Goal: Task Accomplishment & Management: Complete application form

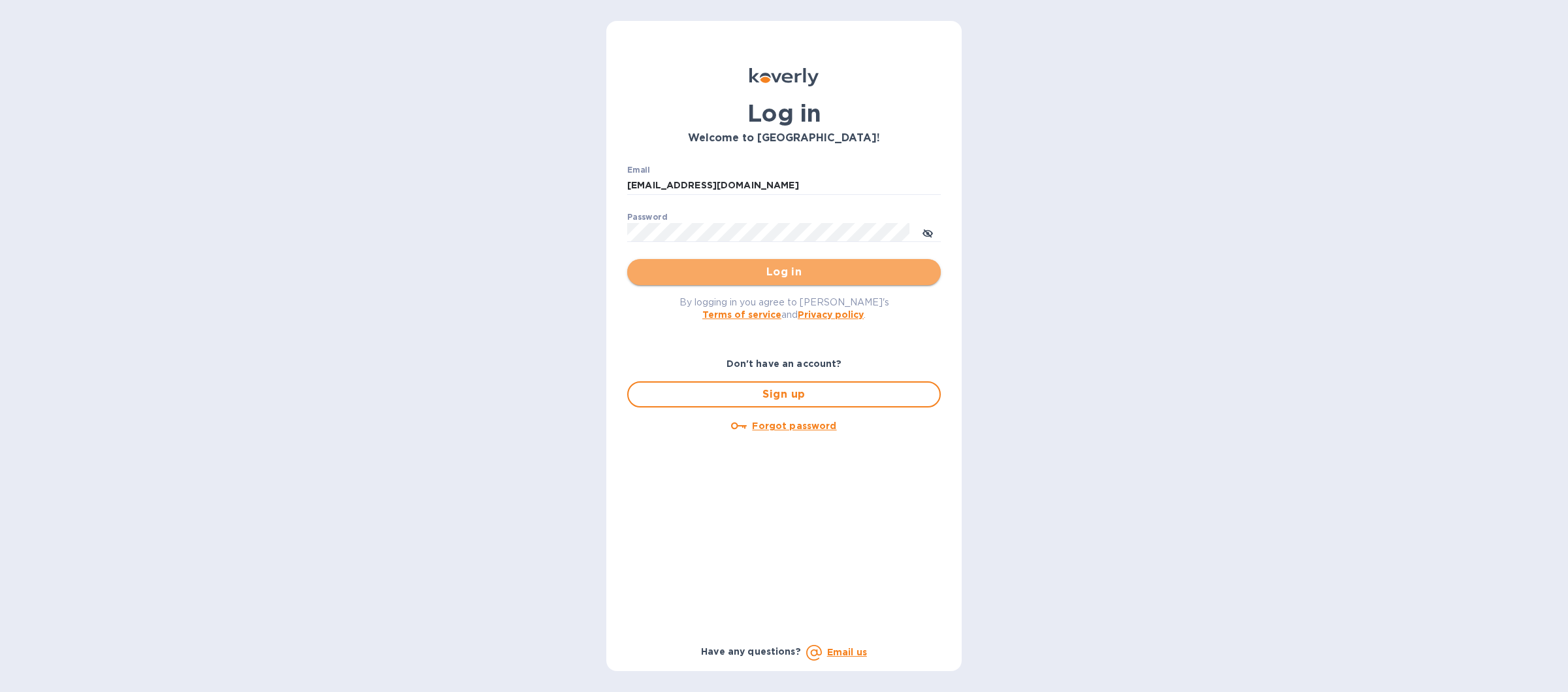
drag, startPoint x: 713, startPoint y: 280, endPoint x: 694, endPoint y: 267, distance: 23.0
click at [711, 281] on button "Log in" at bounding box center [784, 271] width 314 height 26
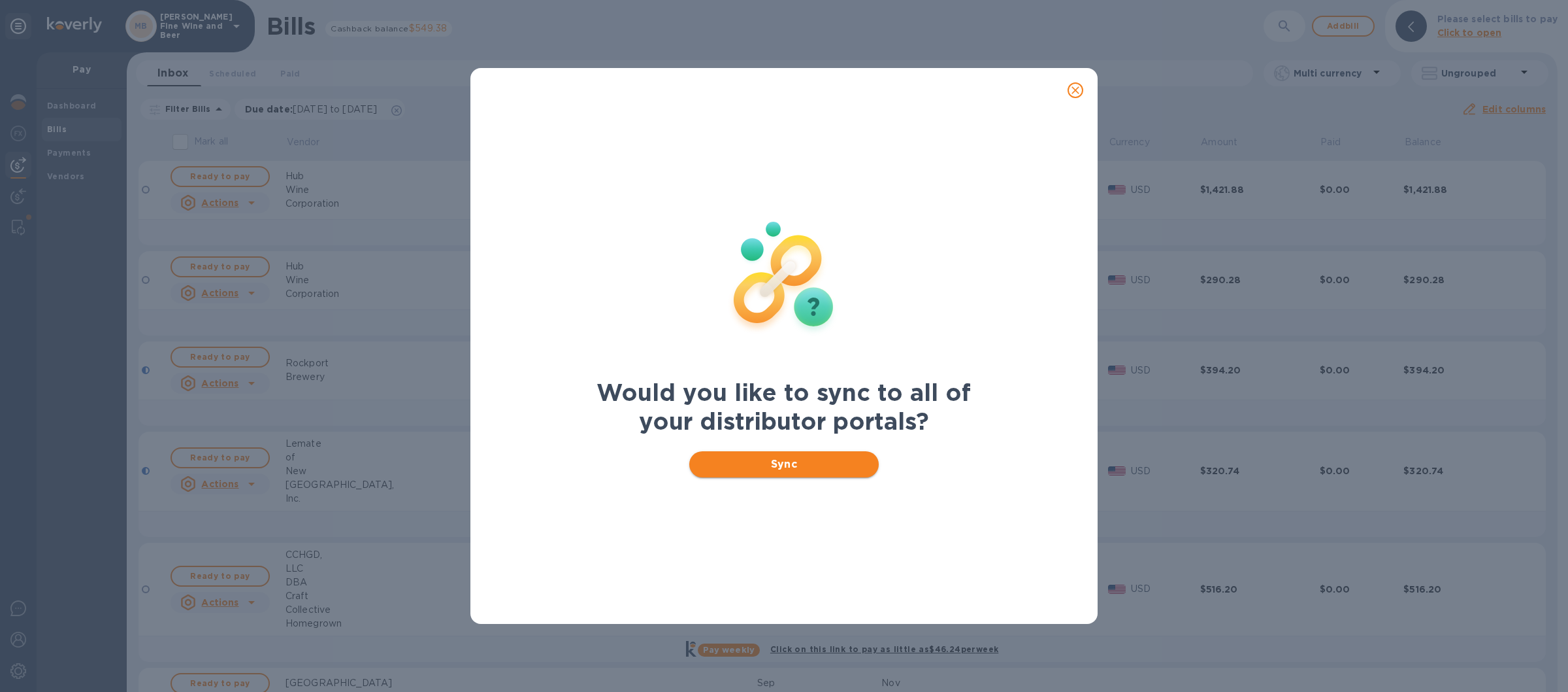
click at [727, 472] on button "Sync" at bounding box center [784, 464] width 190 height 26
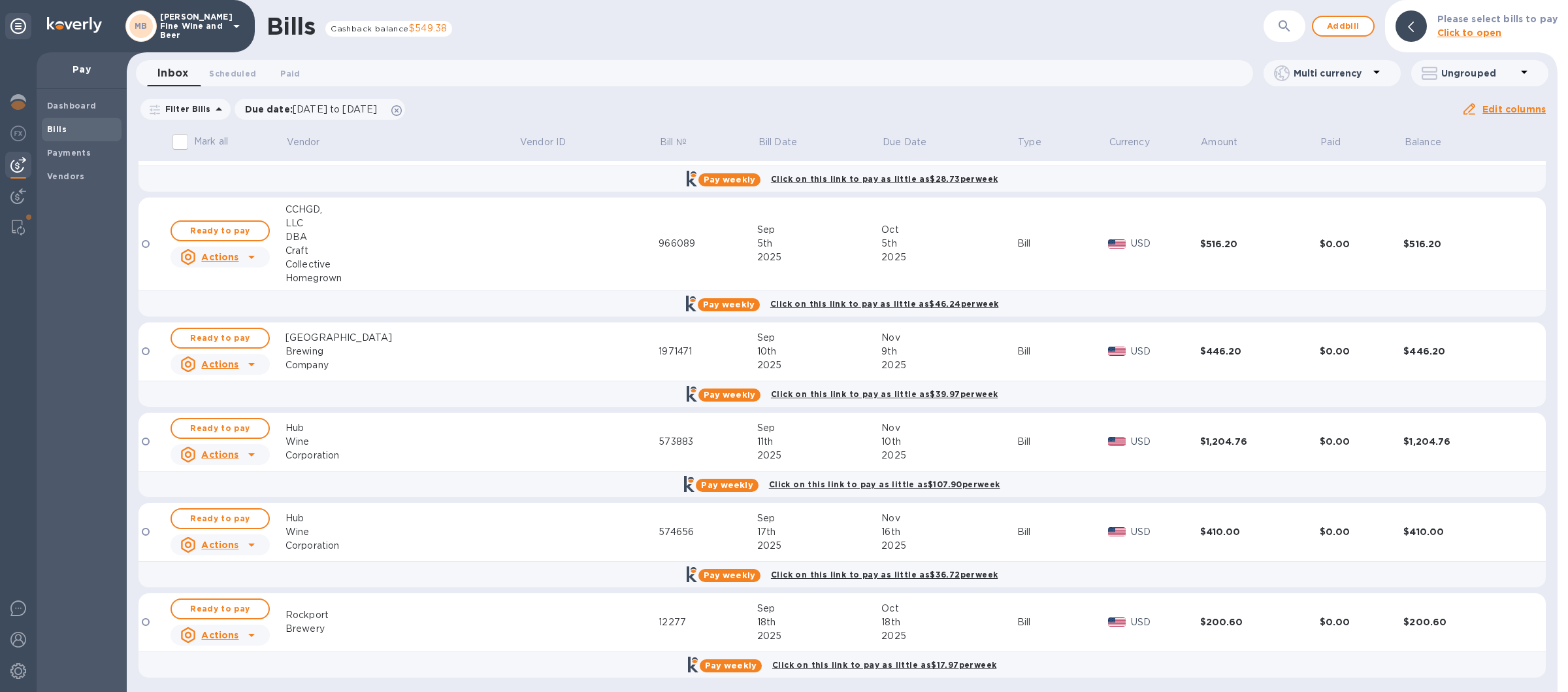
scroll to position [349, 0]
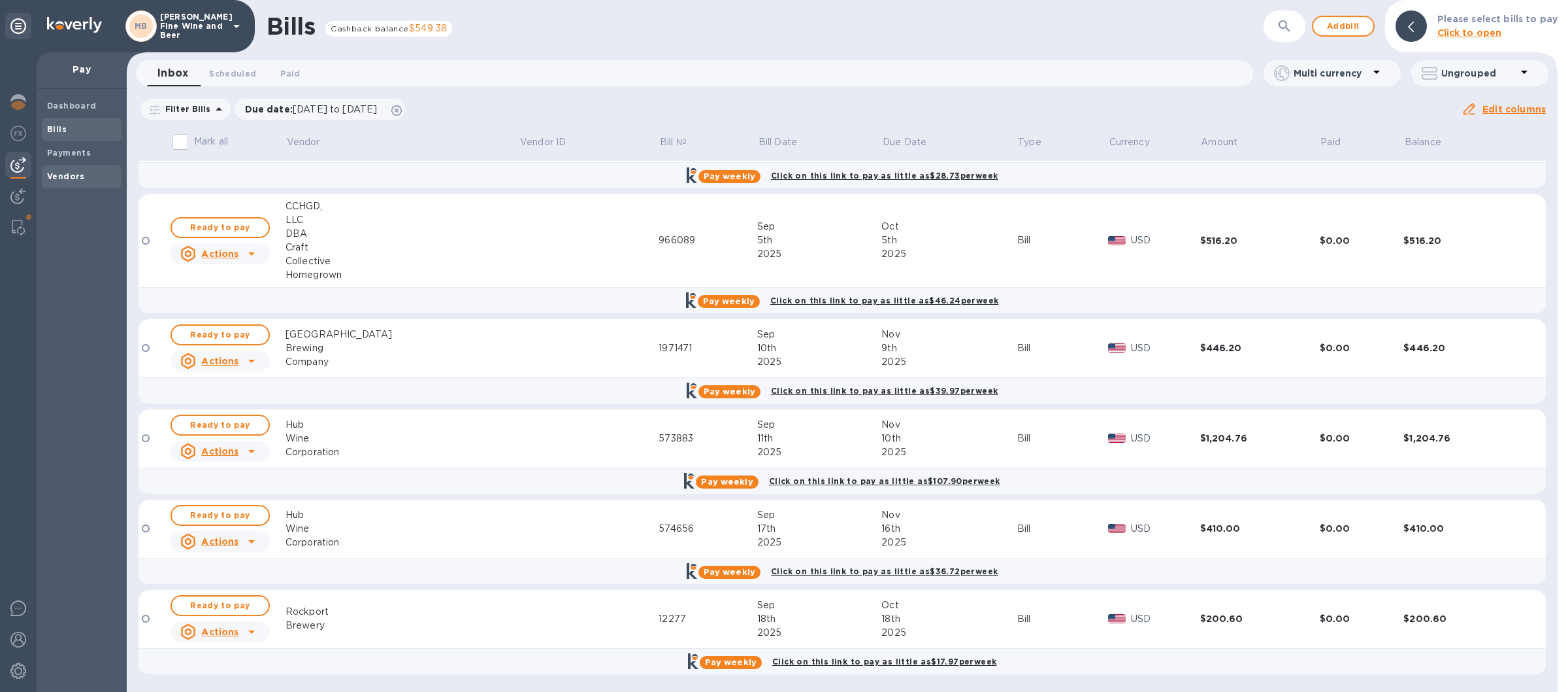
drag, startPoint x: 78, startPoint y: 174, endPoint x: 71, endPoint y: 181, distance: 9.9
click at [71, 181] on b "Vendors" at bounding box center [66, 175] width 38 height 10
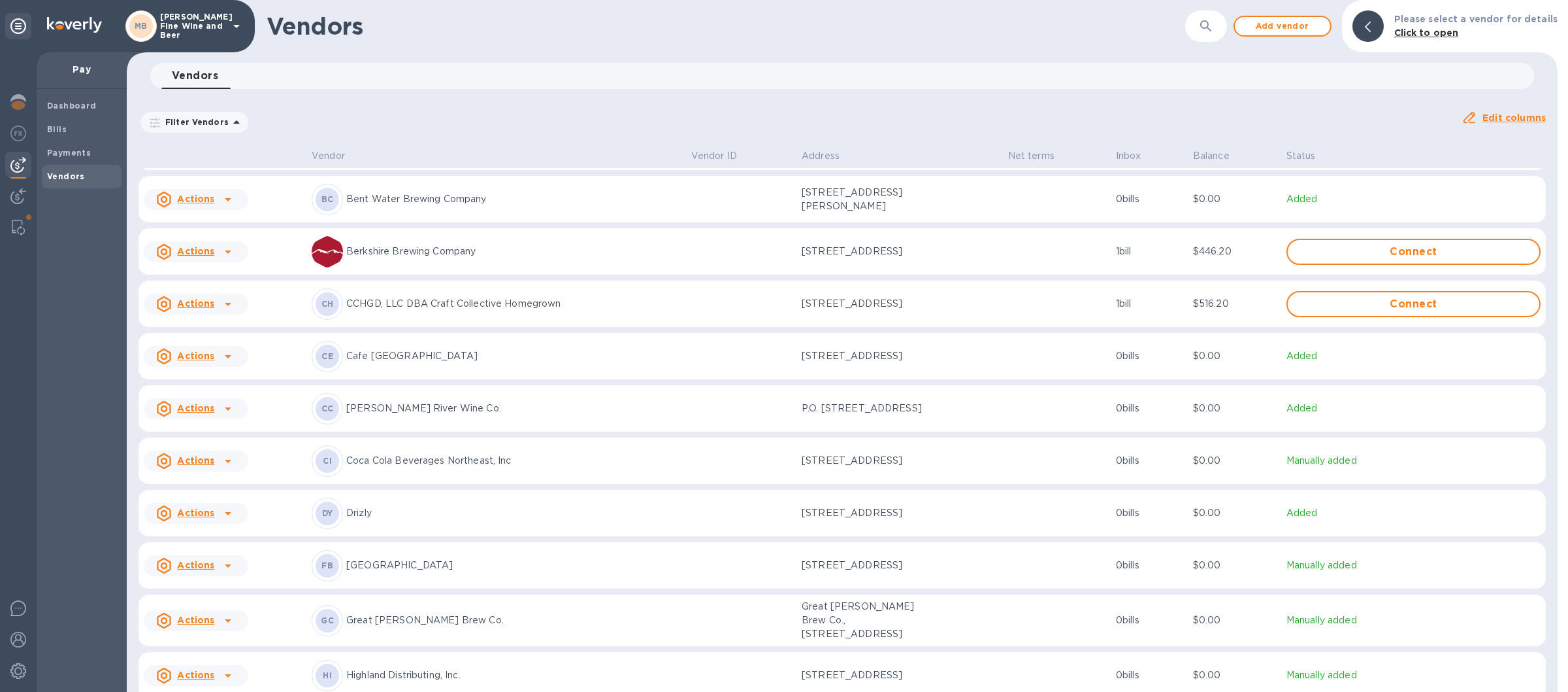
scroll to position [685, 0]
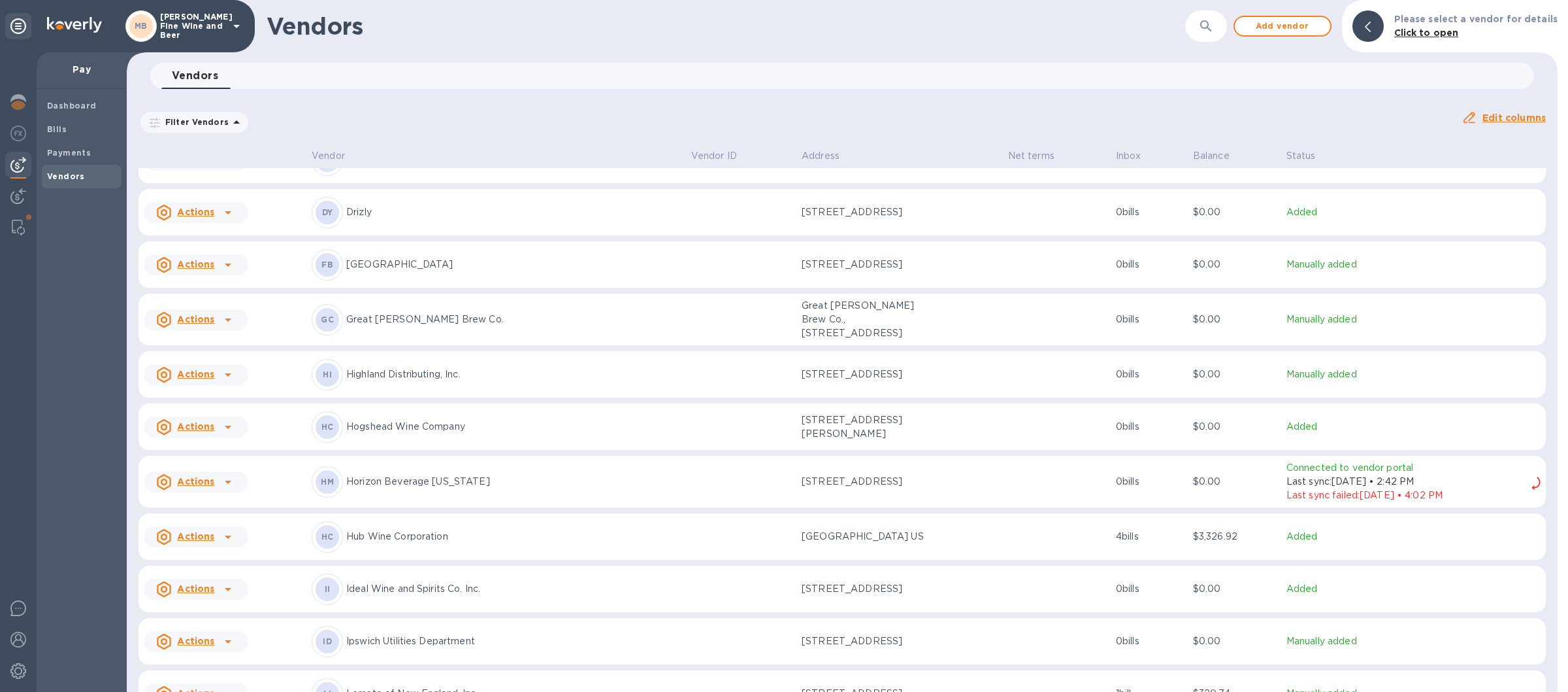
click at [373, 543] on p "Hub Wine Corporation" at bounding box center [513, 537] width 334 height 14
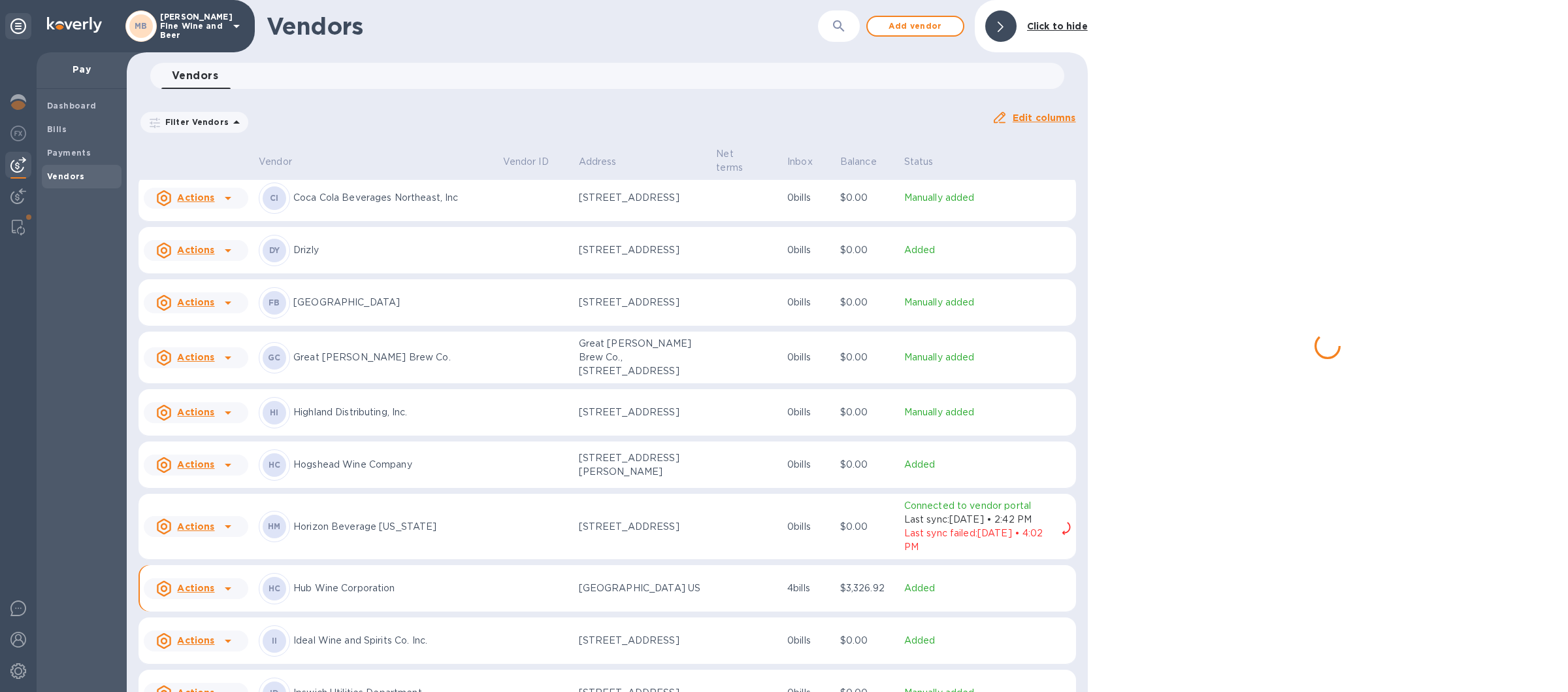
scroll to position [728, 0]
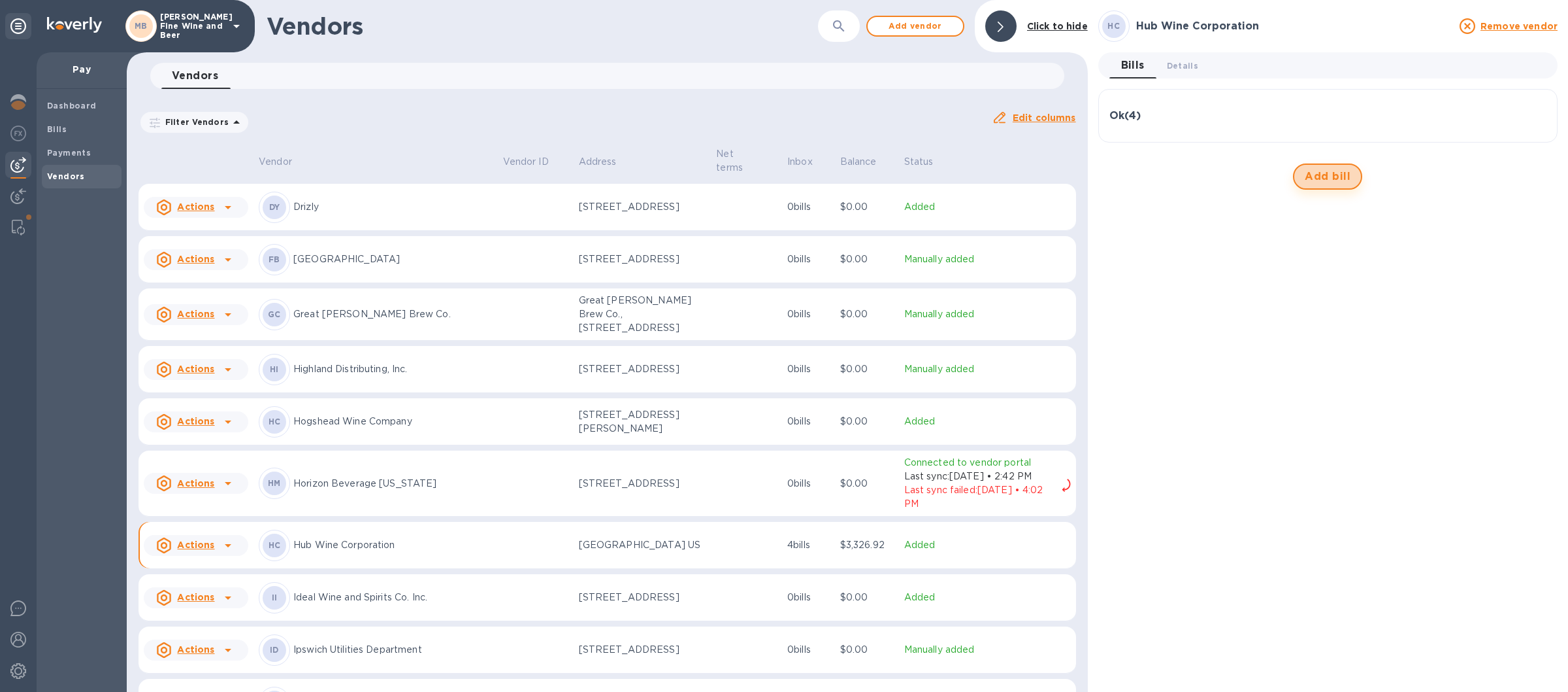
click at [1330, 171] on span "Add bill" at bounding box center [1328, 176] width 46 height 15
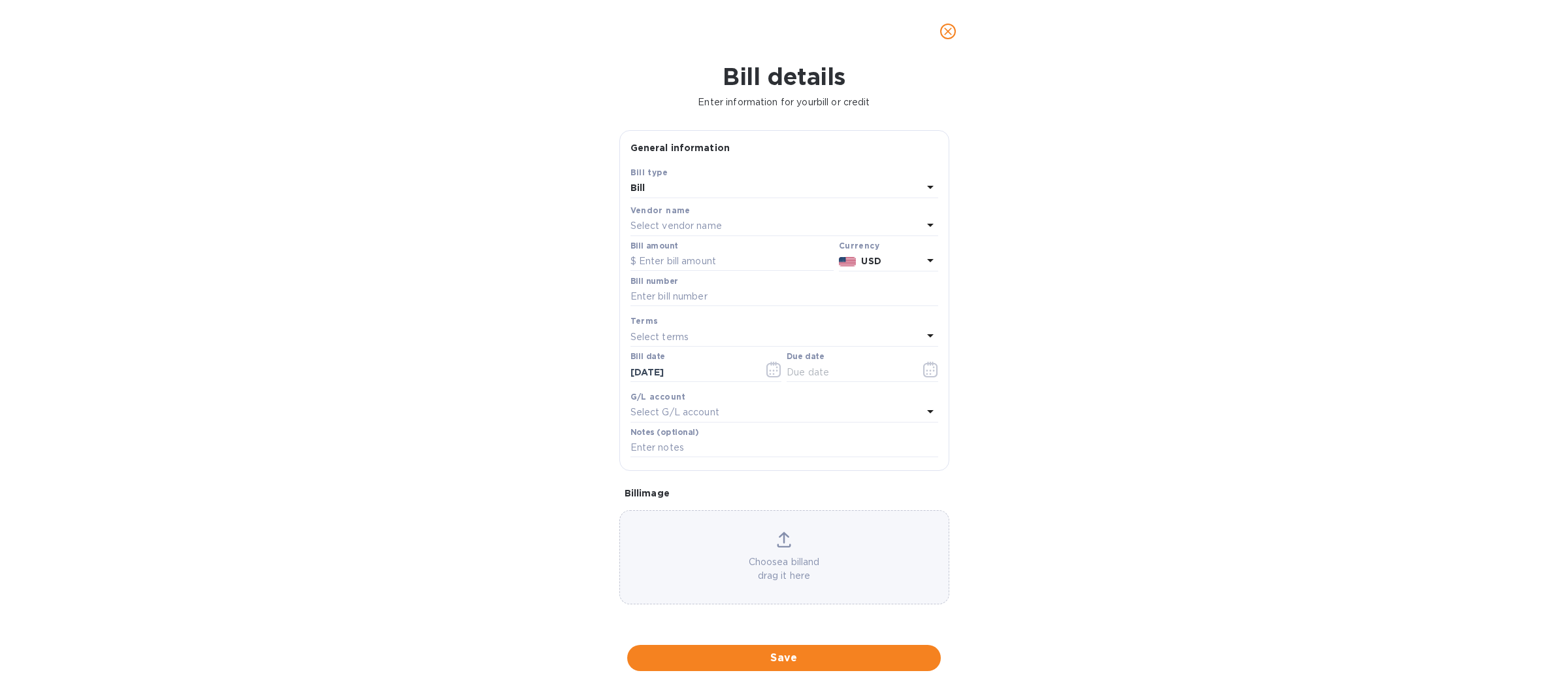
type input "[DATE]"
click at [652, 248] on label "Bill amount" at bounding box center [654, 245] width 47 height 8
click at [649, 225] on b "Hub Wine Corporation" at bounding box center [686, 226] width 110 height 10
click at [964, 217] on div "Bill details Enter information for your bill or credit General information Save…" at bounding box center [784, 377] width 1568 height 629
click at [651, 252] on div "Bill amount" at bounding box center [732, 256] width 203 height 30
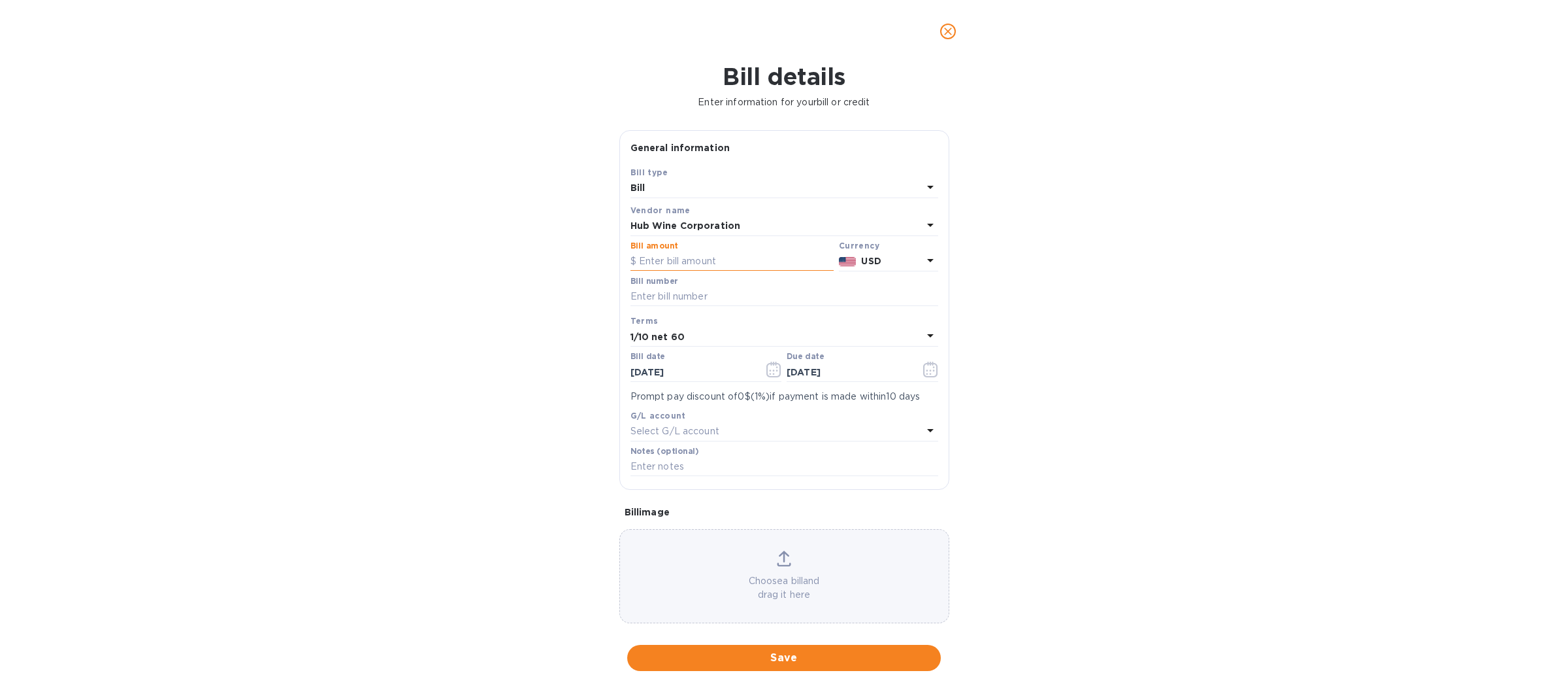
click at [678, 253] on input "text" at bounding box center [732, 262] width 203 height 20
type input "1.00"
click at [767, 374] on icon "button" at bounding box center [774, 369] width 15 height 15
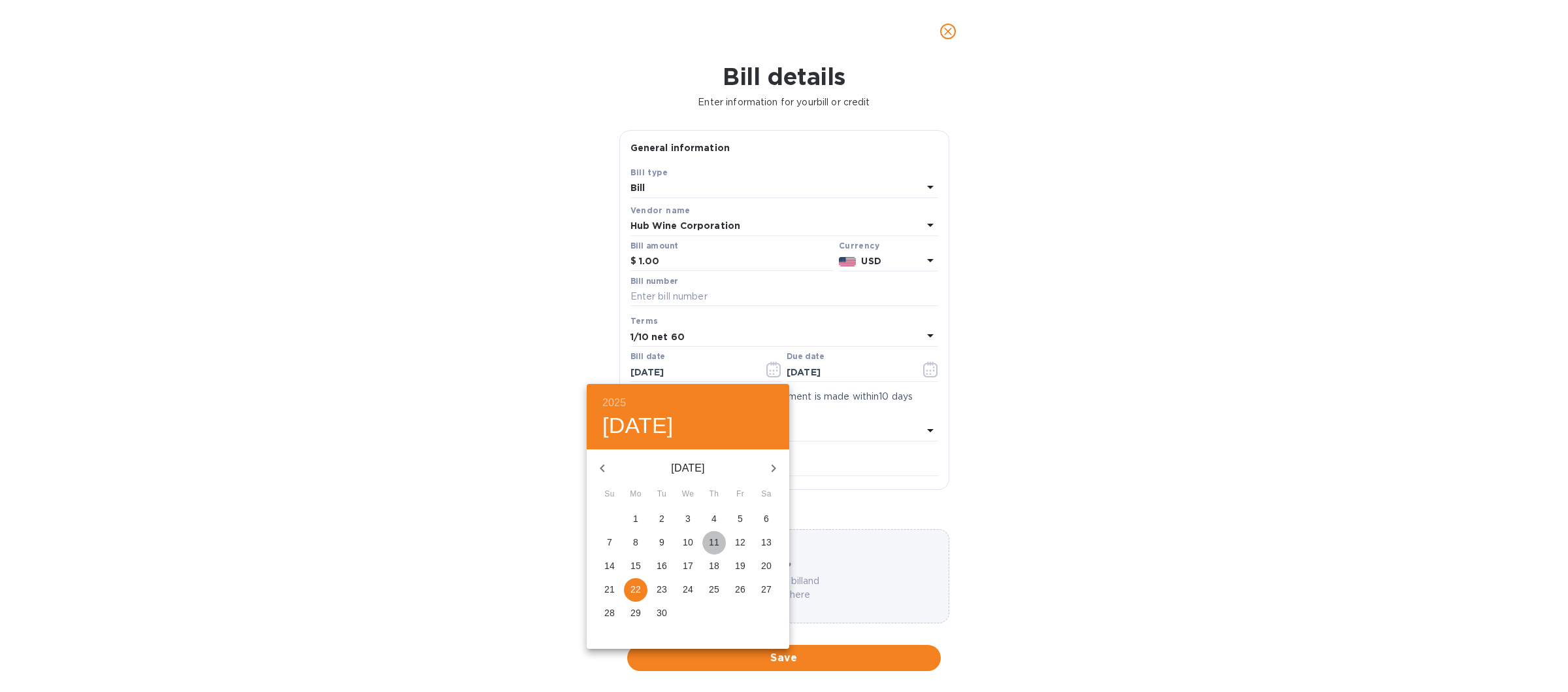
click at [711, 542] on p "11" at bounding box center [714, 542] width 10 height 13
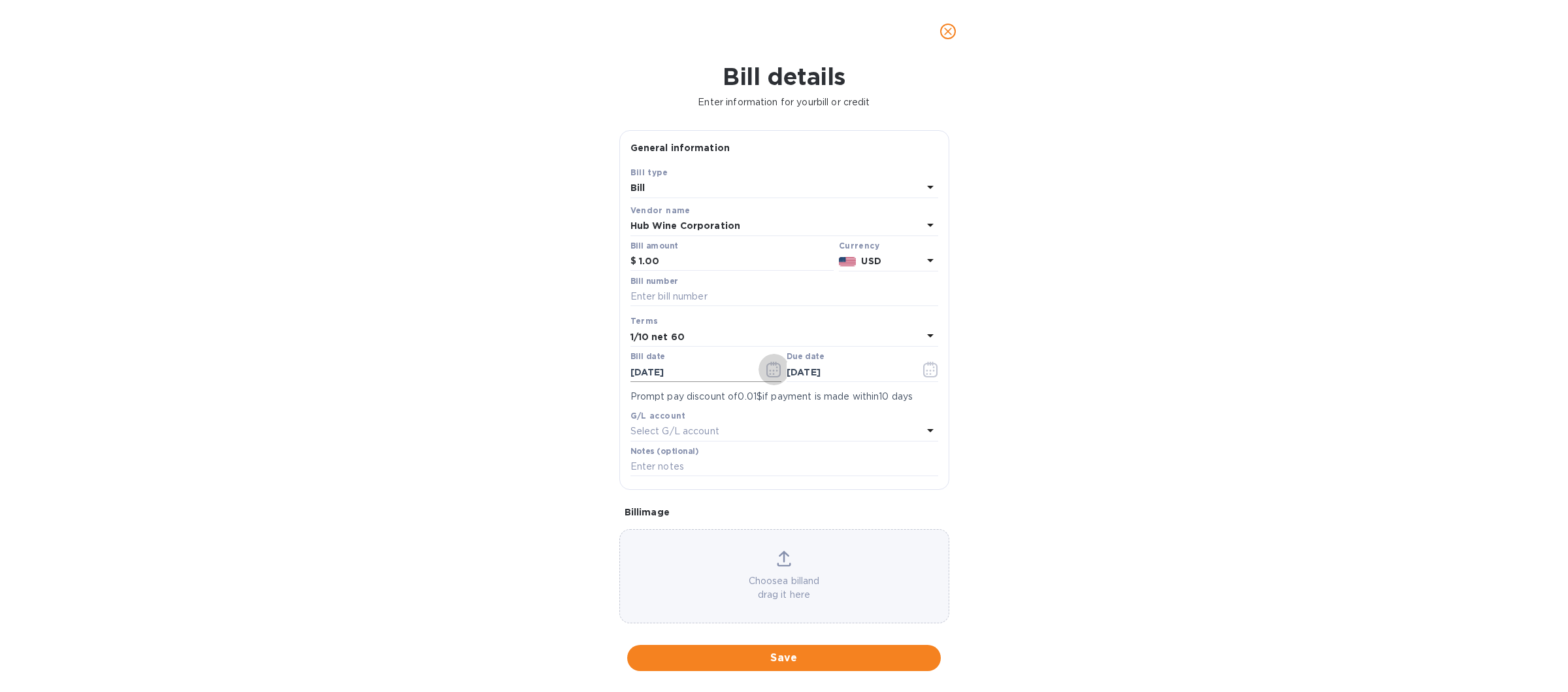
click at [770, 374] on icon "button" at bounding box center [774, 369] width 15 height 15
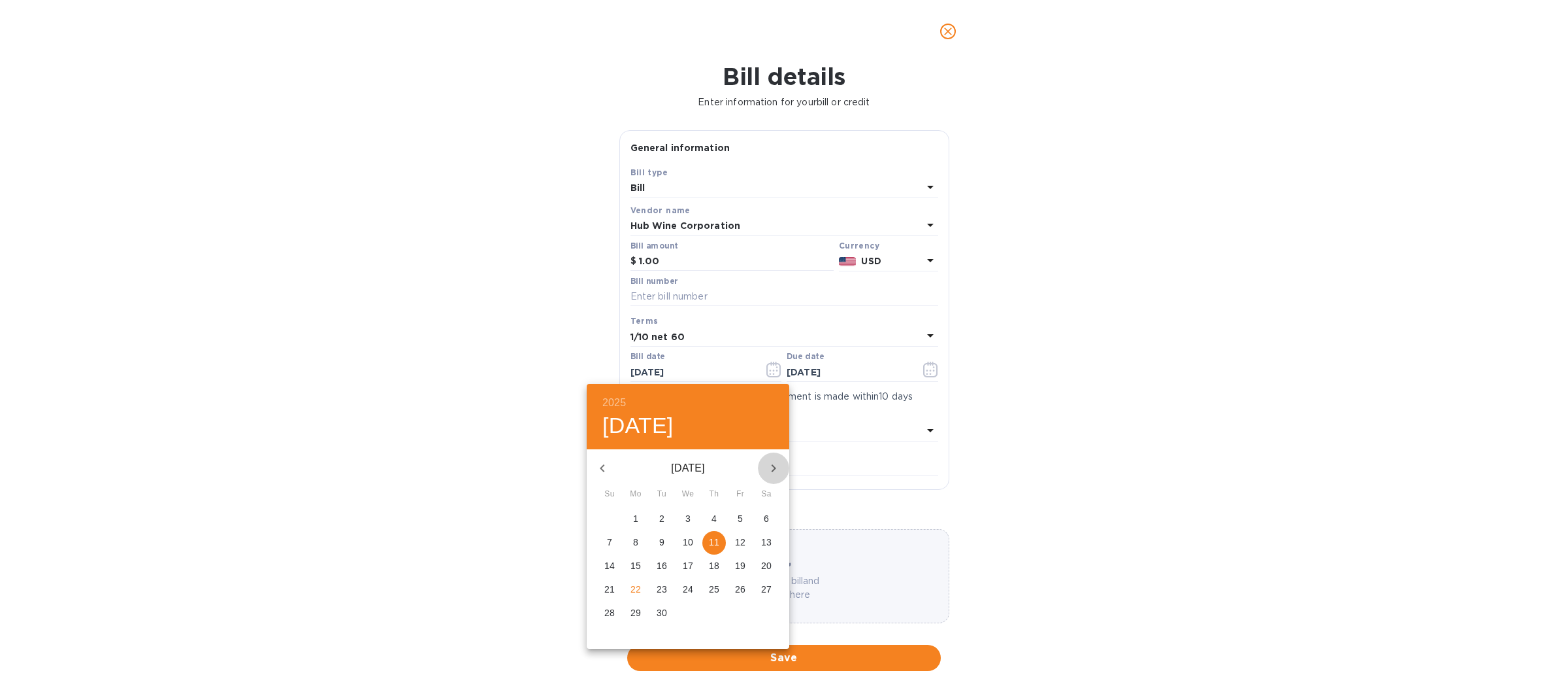
click at [770, 465] on icon "button" at bounding box center [773, 468] width 15 height 15
click at [772, 464] on icon "button" at bounding box center [773, 468] width 15 height 15
click at [656, 562] on span "11" at bounding box center [662, 566] width 24 height 13
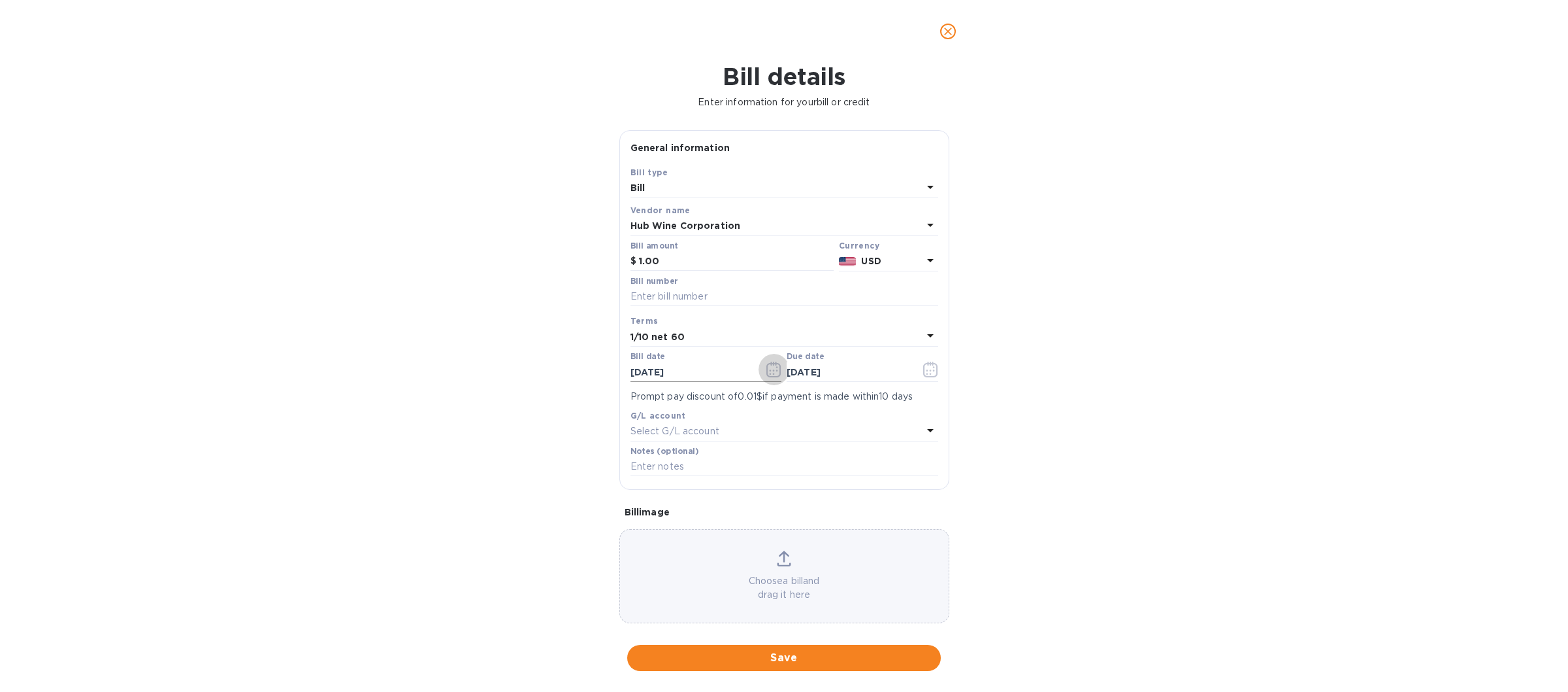
click at [767, 377] on icon "button" at bounding box center [774, 369] width 15 height 15
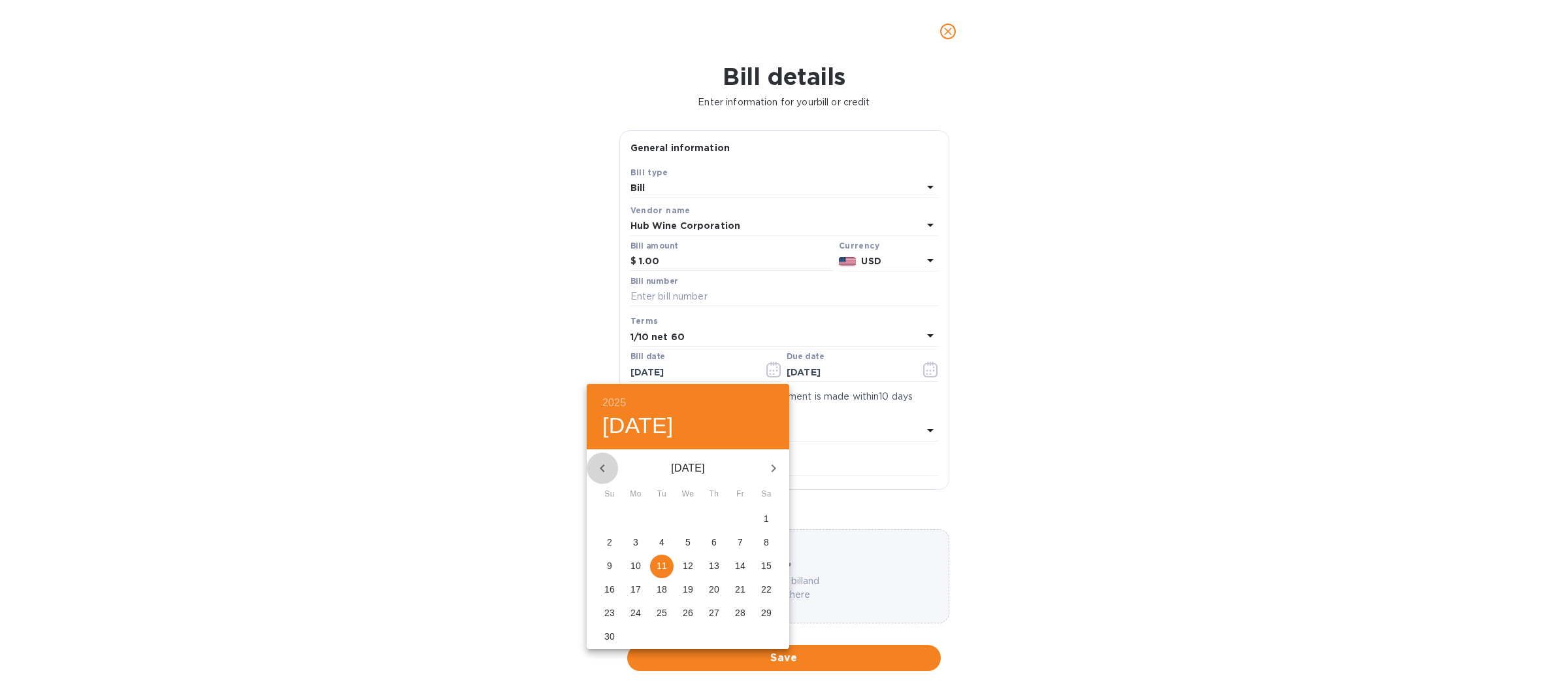
click at [601, 461] on icon "button" at bounding box center [602, 468] width 15 height 15
click at [715, 545] on p "11" at bounding box center [714, 542] width 10 height 13
type input "[DATE]"
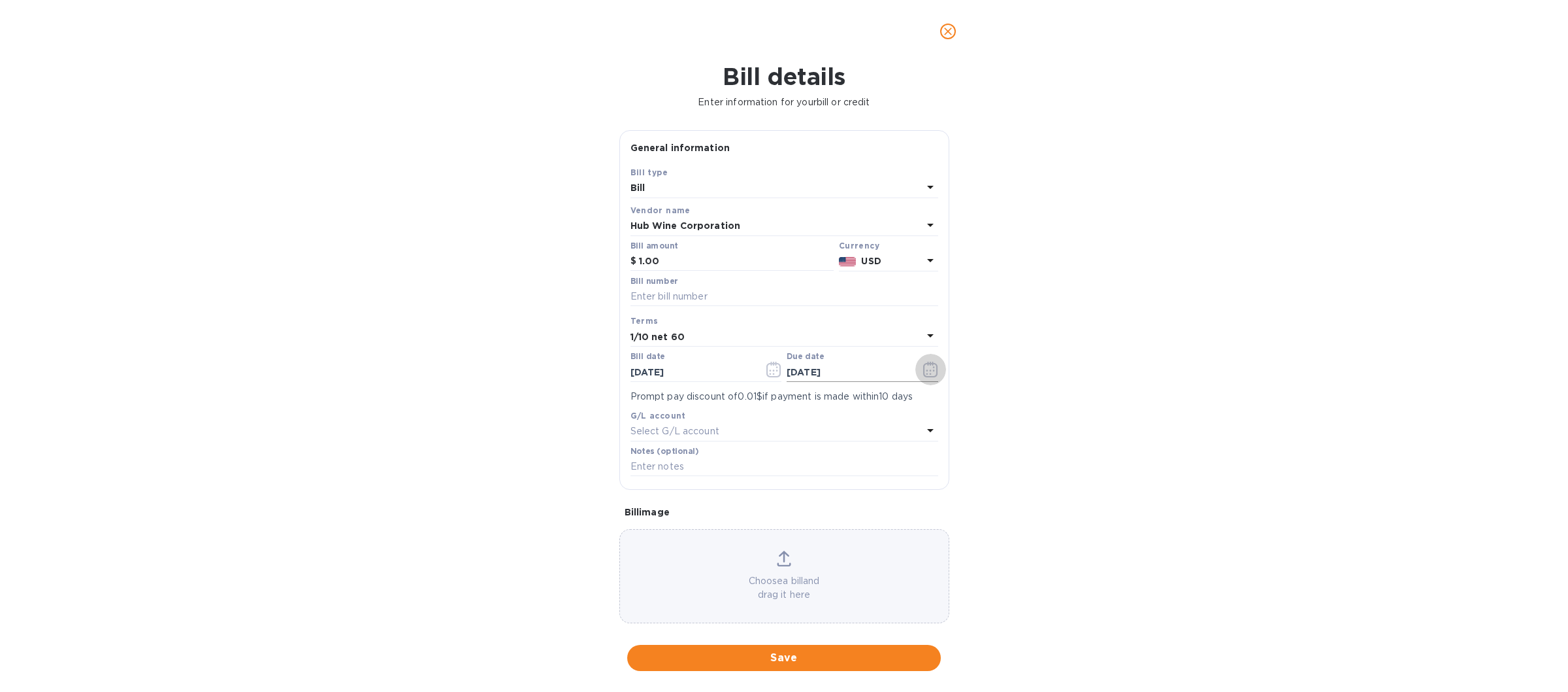
click at [924, 373] on icon "button" at bounding box center [931, 369] width 15 height 15
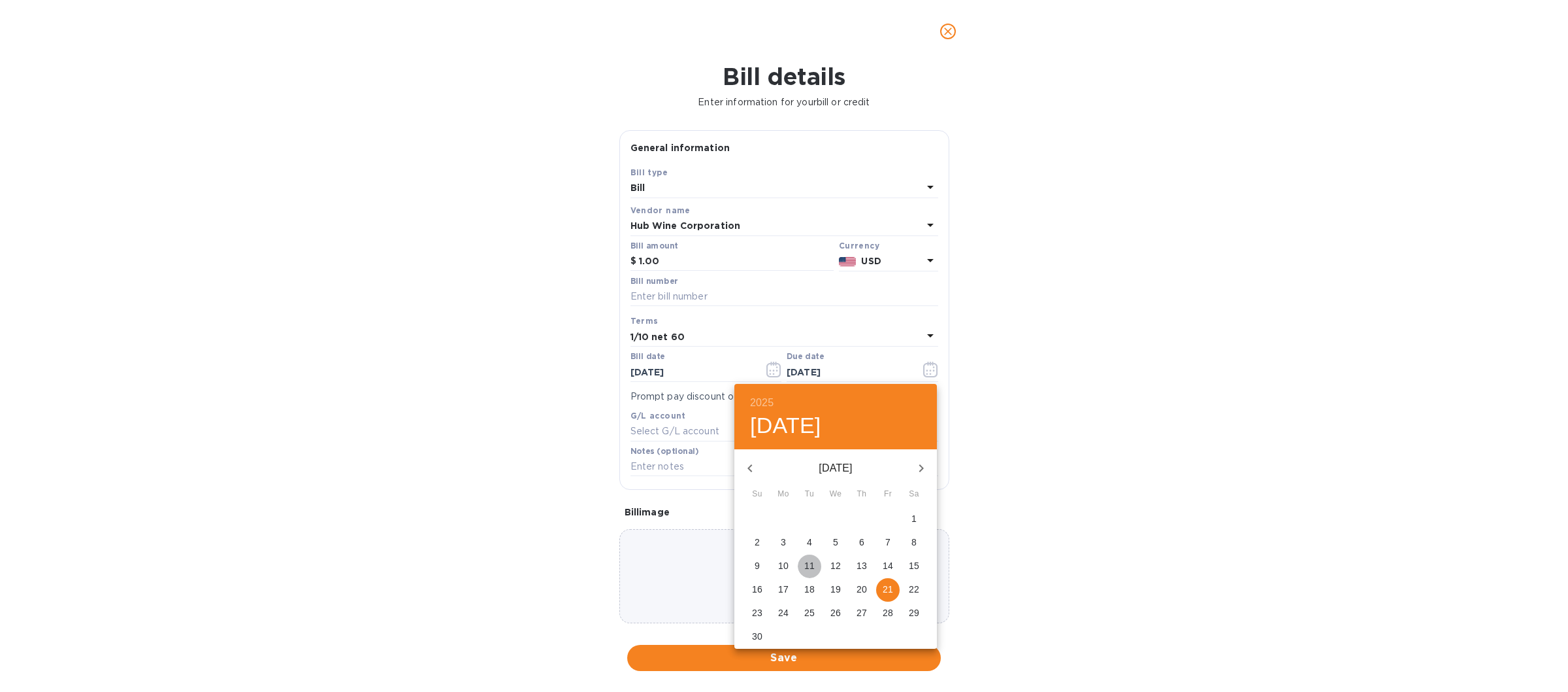
click at [806, 562] on p "11" at bounding box center [809, 566] width 10 height 13
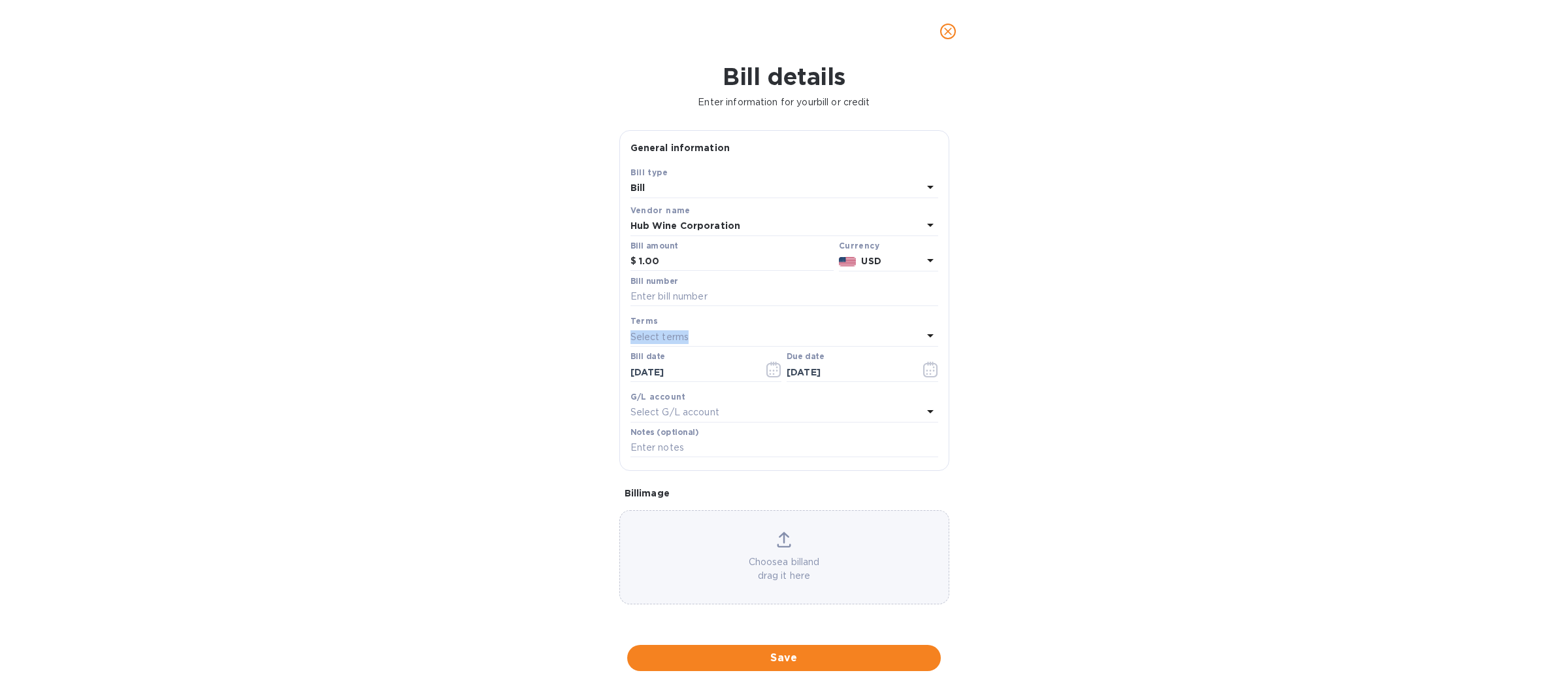
click at [760, 327] on div "Terms Select terms" at bounding box center [784, 329] width 308 height 32
drag, startPoint x: 915, startPoint y: 331, endPoint x: 924, endPoint y: 329, distance: 9.2
click at [918, 329] on div "Select terms" at bounding box center [776, 336] width 292 height 18
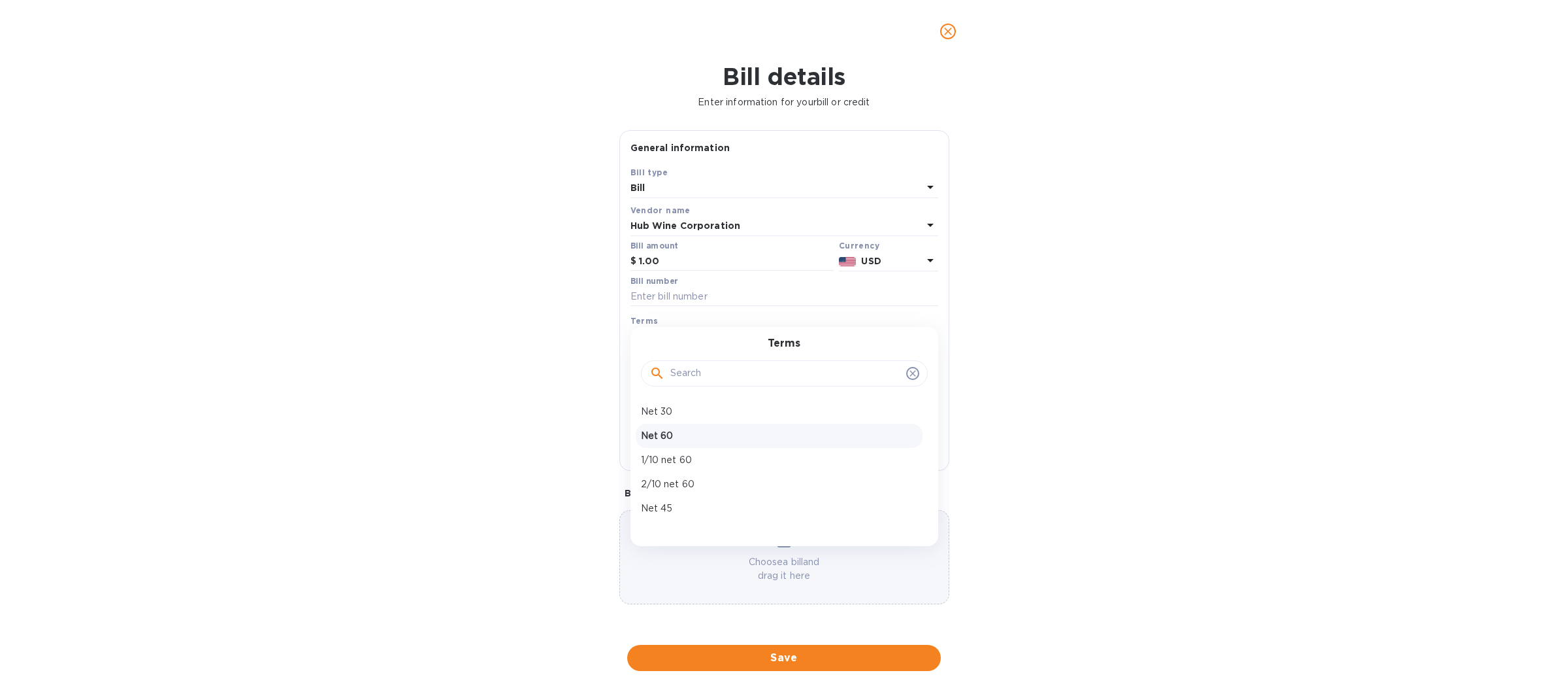
click at [658, 435] on p "Net 60" at bounding box center [778, 436] width 276 height 14
type input "[DATE]"
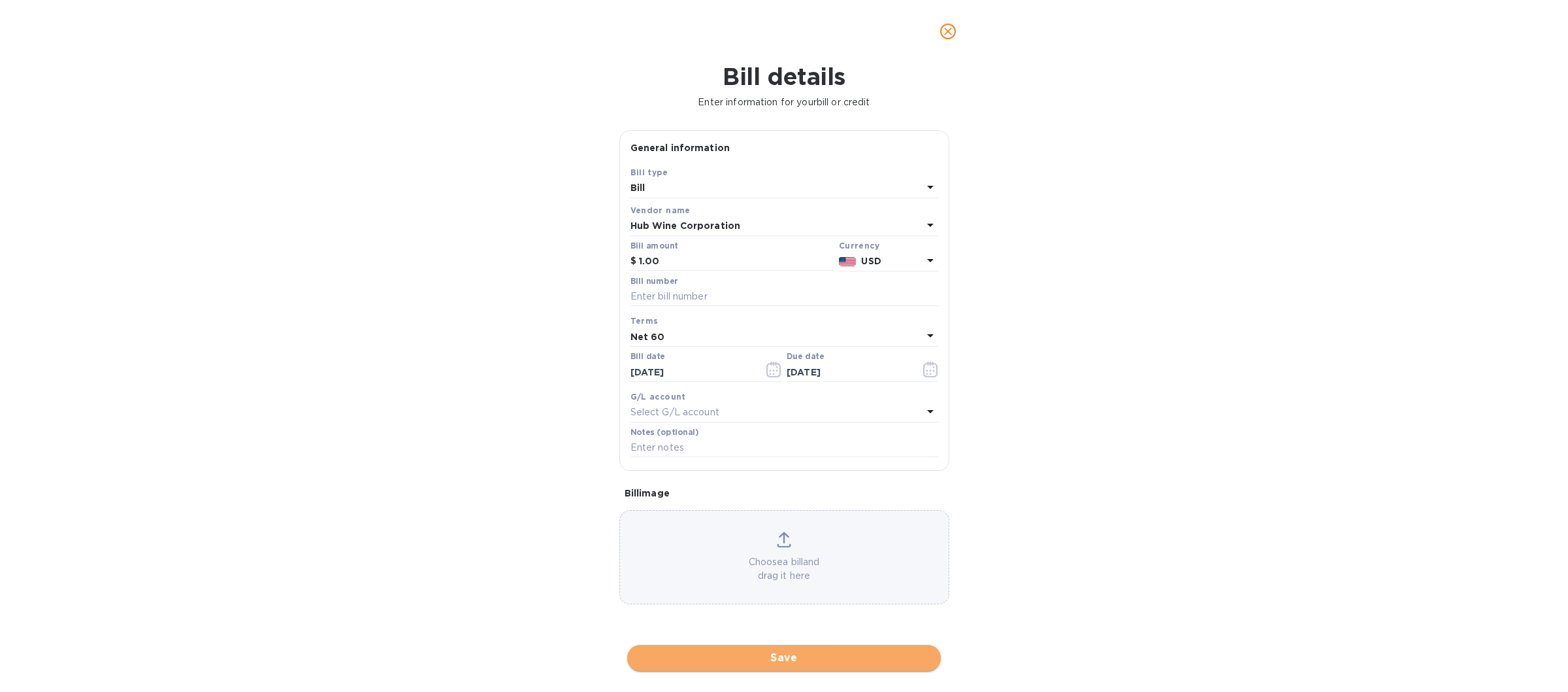
click at [709, 652] on span "Save" at bounding box center [784, 657] width 292 height 15
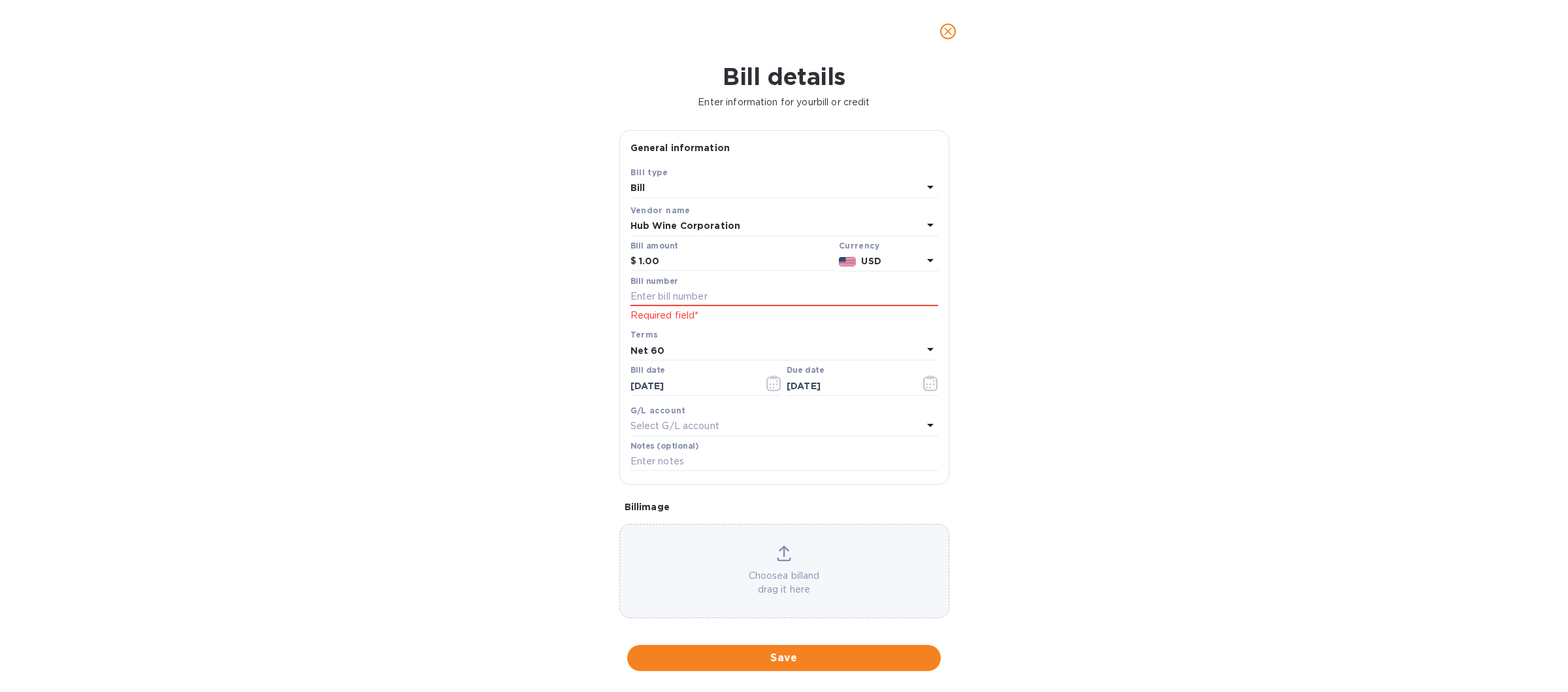
click at [645, 317] on p "Required field*" at bounding box center [784, 315] width 308 height 14
click at [653, 292] on input "text" at bounding box center [784, 296] width 308 height 20
type input "574091"
click at [780, 657] on span "Save" at bounding box center [784, 657] width 292 height 15
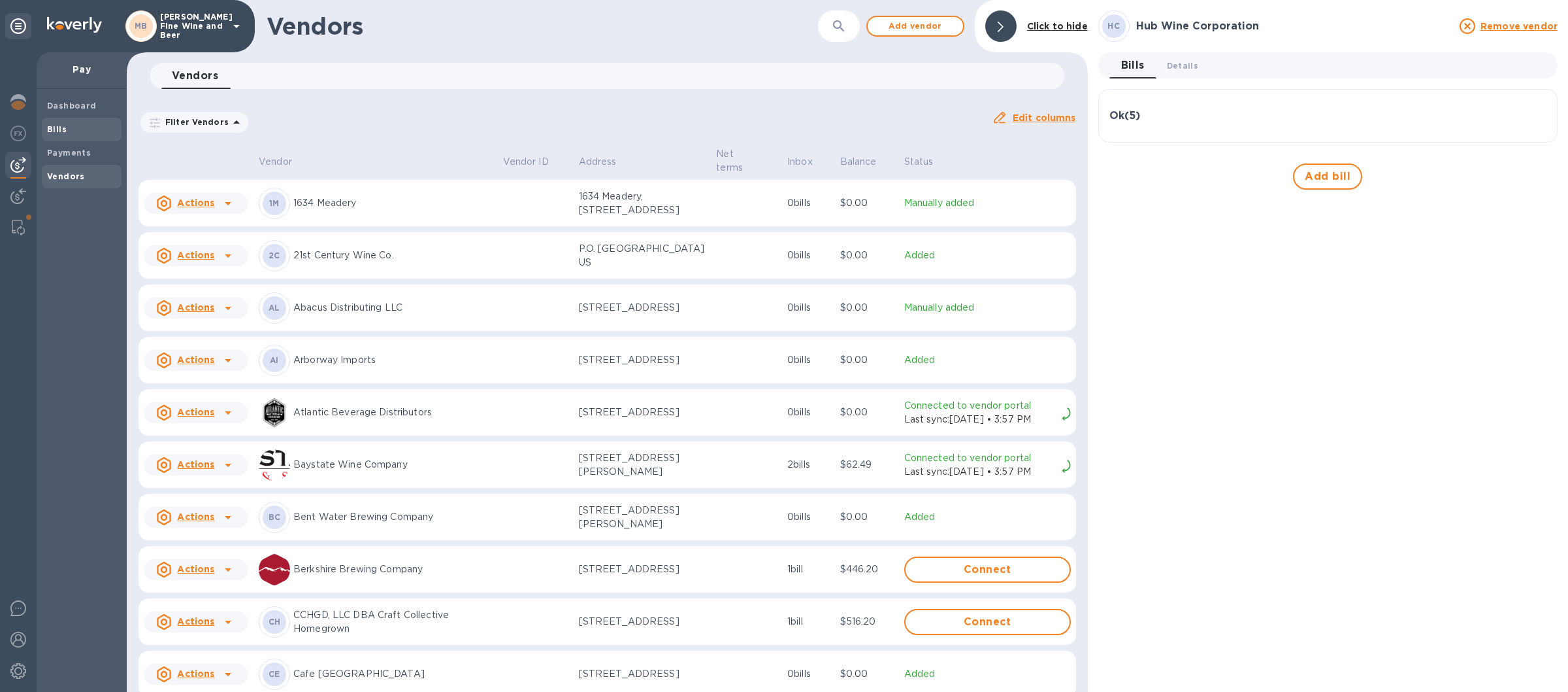
drag, startPoint x: 65, startPoint y: 127, endPoint x: 74, endPoint y: 135, distance: 12.0
click at [55, 129] on b "Bills" at bounding box center [57, 129] width 20 height 10
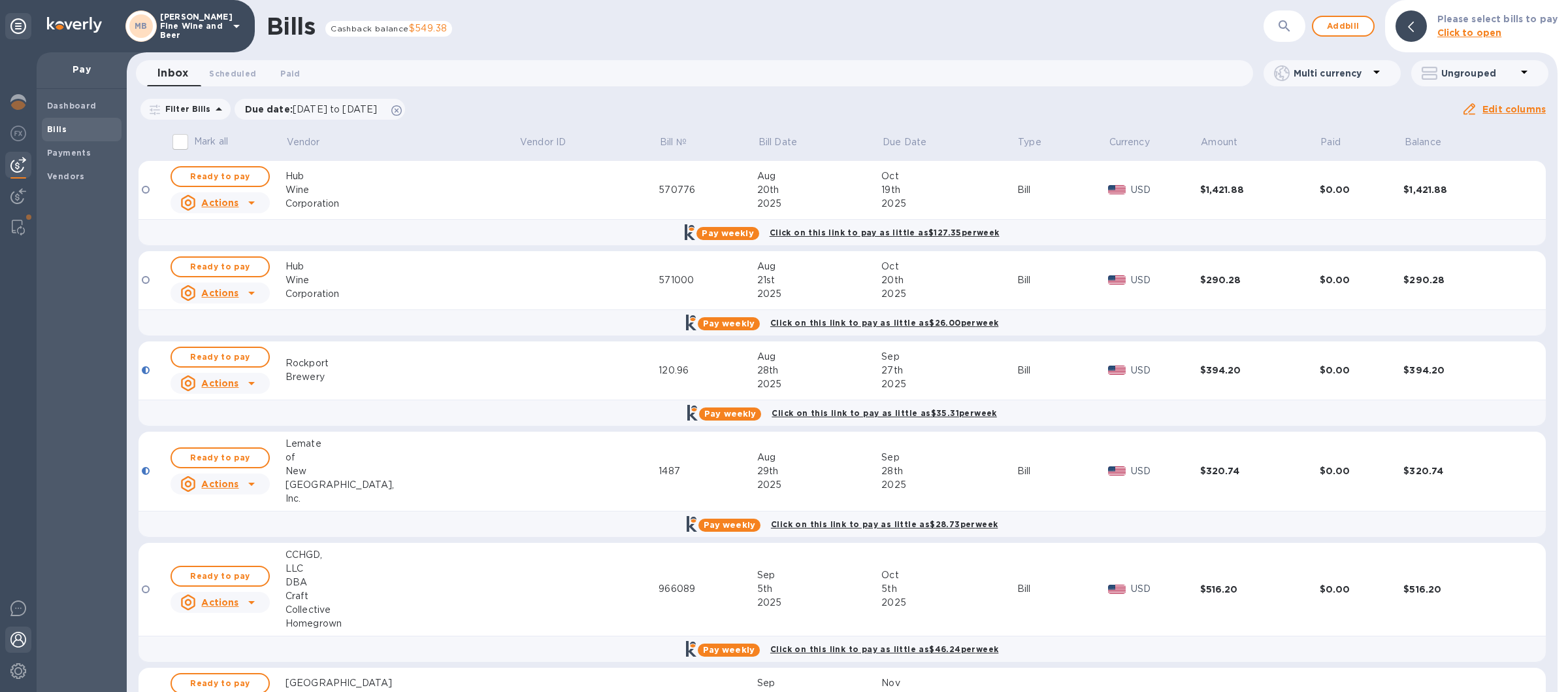
click at [14, 640] on img at bounding box center [18, 639] width 15 height 15
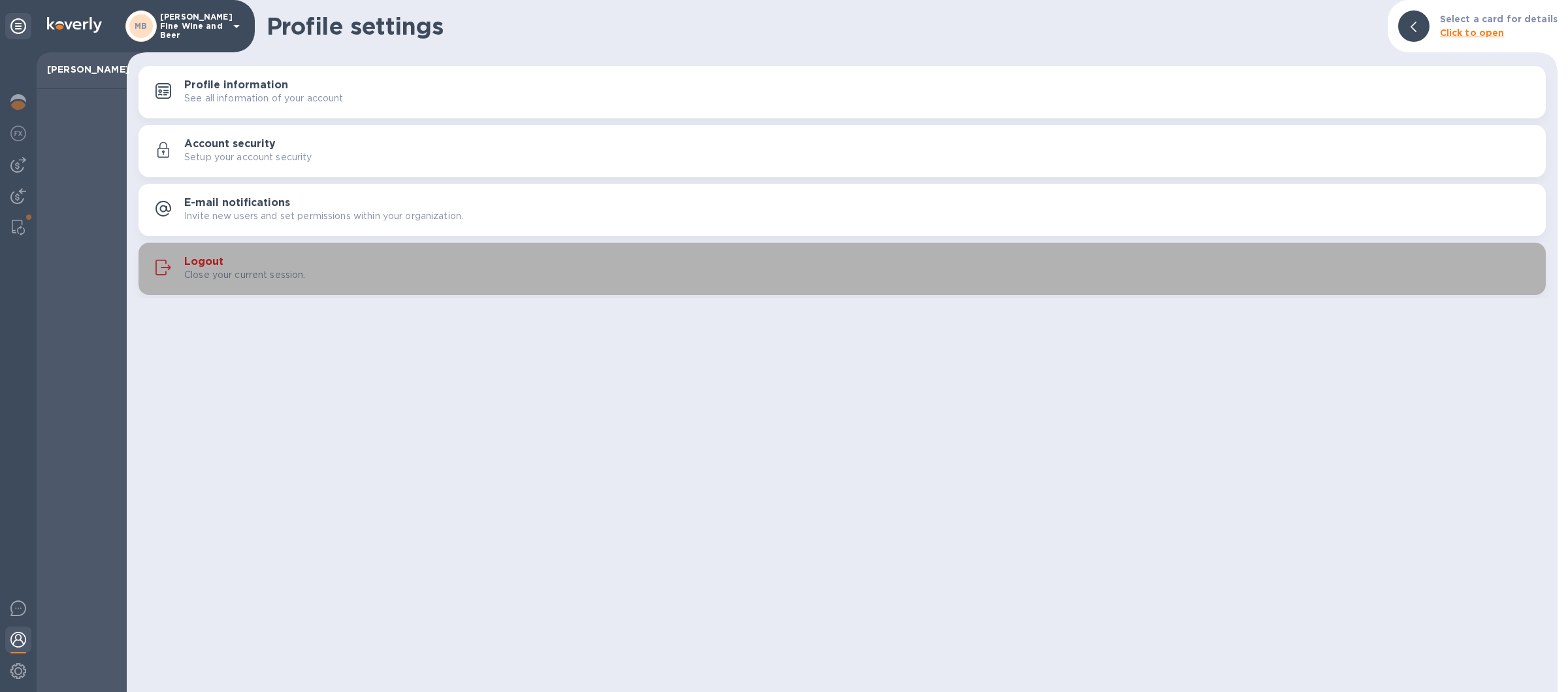
click at [433, 276] on div "Close your current session." at bounding box center [859, 275] width 1351 height 14
